Goal: Task Accomplishment & Management: Use online tool/utility

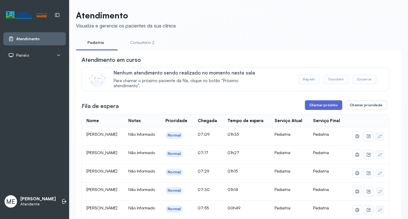
click at [332, 108] on button "Chamar próximo" at bounding box center [323, 105] width 37 height 10
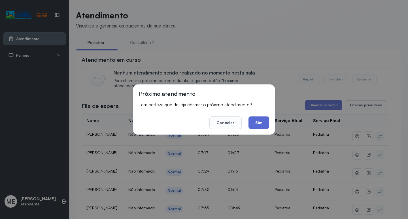
click at [261, 121] on button "Sim" at bounding box center [258, 122] width 21 height 12
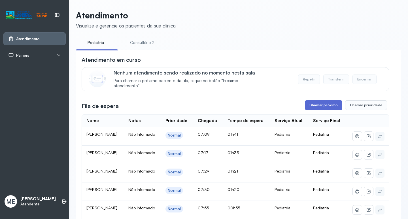
click at [318, 108] on button "Chamar próximo" at bounding box center [323, 105] width 37 height 10
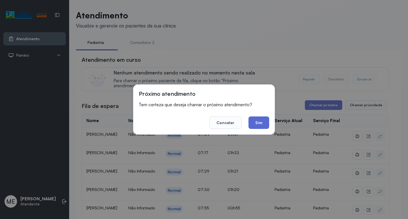
click at [257, 124] on button "Sim" at bounding box center [258, 122] width 21 height 12
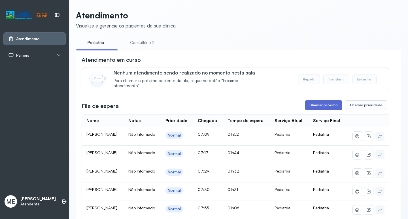
click at [327, 104] on button "Chamar próximo" at bounding box center [323, 105] width 37 height 10
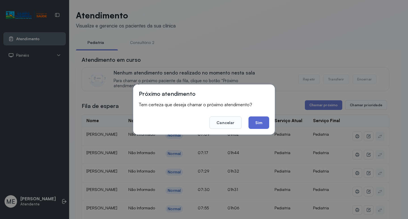
click at [256, 120] on button "Sim" at bounding box center [258, 122] width 21 height 12
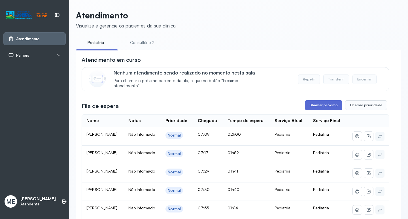
click at [315, 107] on button "Chamar próximo" at bounding box center [323, 105] width 37 height 10
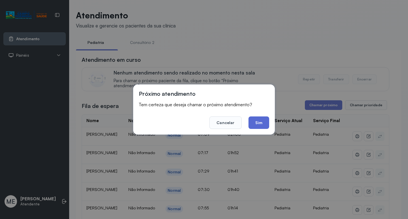
click at [261, 120] on button "Sim" at bounding box center [258, 122] width 21 height 12
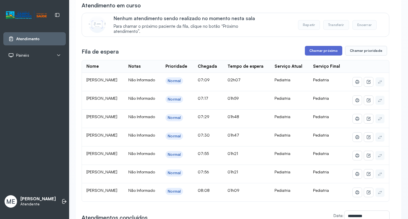
scroll to position [57, 0]
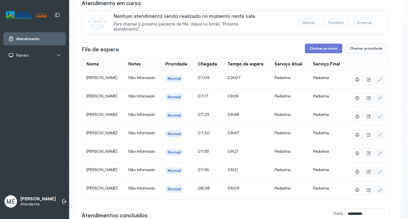
click at [301, 26] on button "Repetir" at bounding box center [309, 23] width 22 height 10
click at [316, 50] on button "Chamar próximo" at bounding box center [323, 49] width 37 height 10
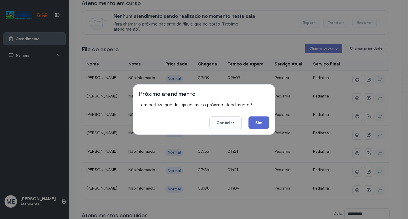
click at [250, 124] on button "Sim" at bounding box center [258, 122] width 21 height 12
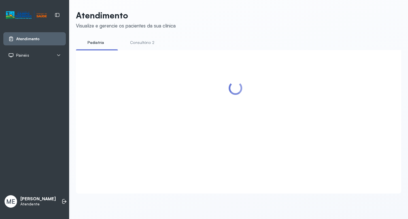
scroll to position [0, 0]
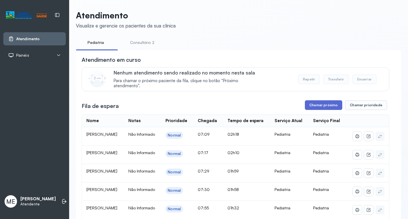
click at [322, 104] on button "Chamar próximo" at bounding box center [323, 105] width 37 height 10
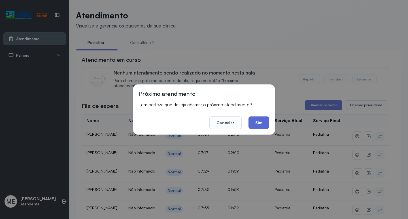
click at [261, 124] on button "Sim" at bounding box center [258, 122] width 21 height 12
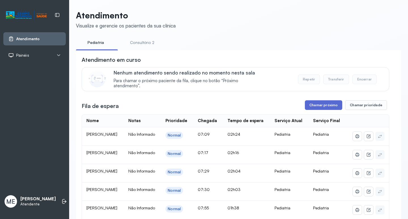
click at [327, 110] on button "Chamar próximo" at bounding box center [323, 105] width 37 height 10
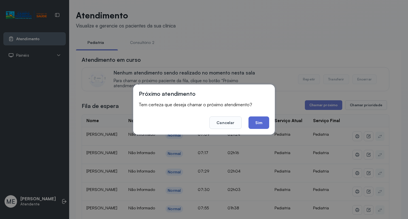
click at [261, 121] on button "Sim" at bounding box center [258, 122] width 21 height 12
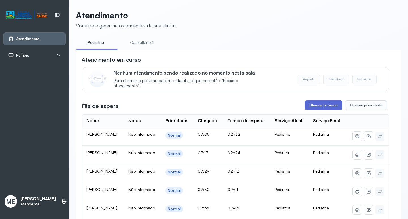
click at [307, 105] on button "Chamar próximo" at bounding box center [323, 105] width 37 height 10
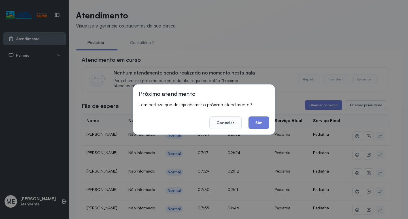
click at [256, 118] on button "Sim" at bounding box center [258, 122] width 21 height 12
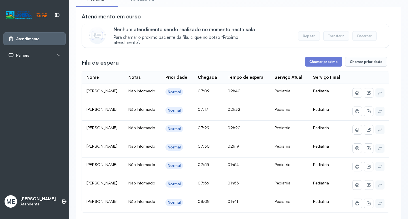
scroll to position [28, 0]
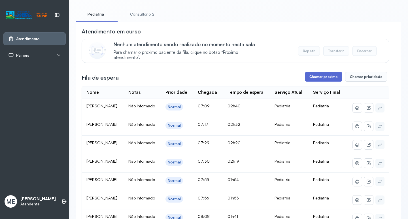
click at [323, 81] on button "Chamar próximo" at bounding box center [323, 77] width 37 height 10
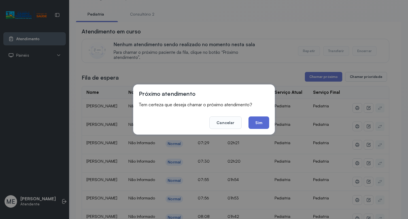
click at [261, 125] on button "Sim" at bounding box center [258, 122] width 21 height 12
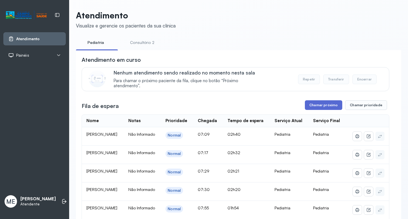
click at [312, 109] on button "Chamar próximo" at bounding box center [323, 105] width 37 height 10
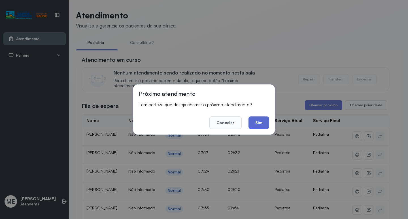
click at [258, 123] on button "Sim" at bounding box center [258, 122] width 21 height 12
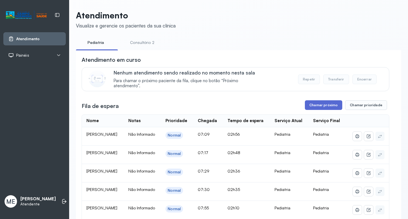
click at [315, 107] on button "Chamar próximo" at bounding box center [323, 105] width 37 height 10
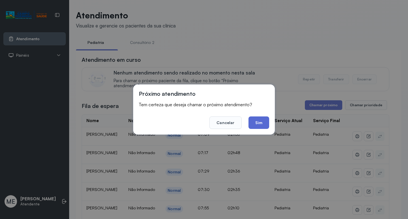
click at [265, 124] on button "Sim" at bounding box center [258, 122] width 21 height 12
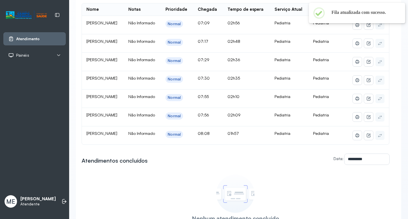
scroll to position [113, 0]
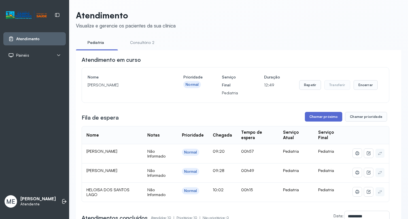
click at [311, 118] on button "Chamar próximo" at bounding box center [323, 117] width 37 height 10
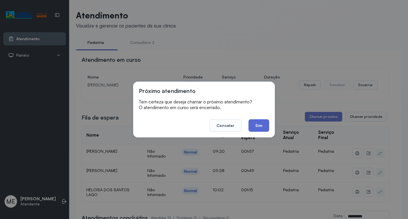
click at [259, 124] on button "Sim" at bounding box center [258, 125] width 21 height 12
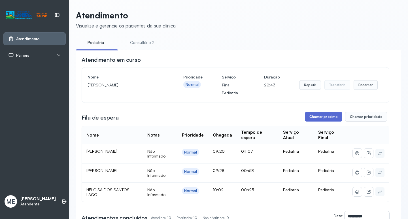
click at [312, 117] on button "Chamar próximo" at bounding box center [323, 117] width 37 height 10
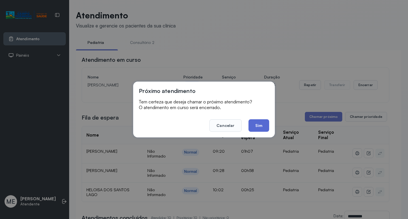
click at [258, 125] on button "Sim" at bounding box center [258, 125] width 21 height 12
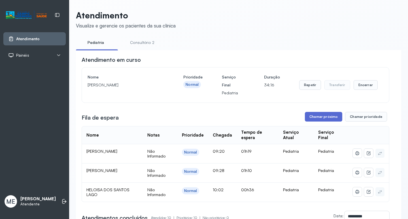
click at [324, 119] on button "Chamar próximo" at bounding box center [323, 117] width 37 height 10
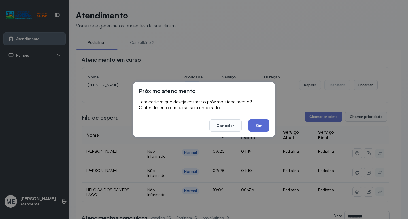
click at [255, 128] on button "Sim" at bounding box center [258, 125] width 21 height 12
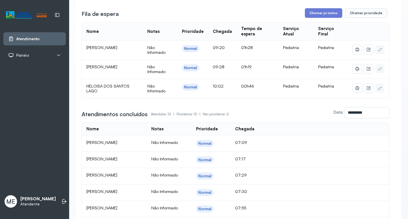
scroll to position [100, 0]
